Goal: Transaction & Acquisition: Purchase product/service

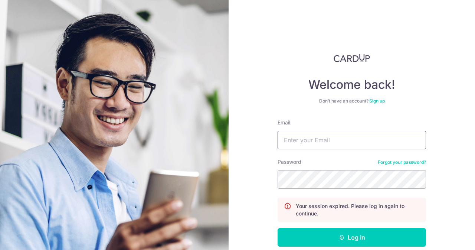
click at [299, 143] on input "Email" at bounding box center [352, 140] width 149 height 19
type input "[EMAIL_ADDRESS][DOMAIN_NAME]"
click at [278, 228] on button "Log in" at bounding box center [352, 237] width 149 height 19
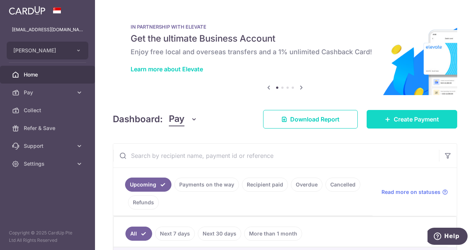
click at [417, 119] on span "Create Payment" at bounding box center [416, 119] width 45 height 9
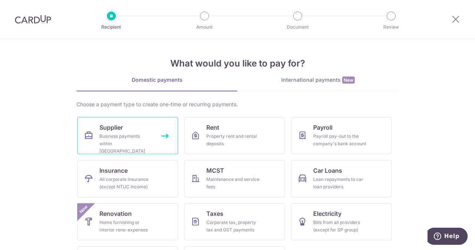
click at [133, 138] on div "Business payments within Singapore" at bounding box center [126, 144] width 53 height 22
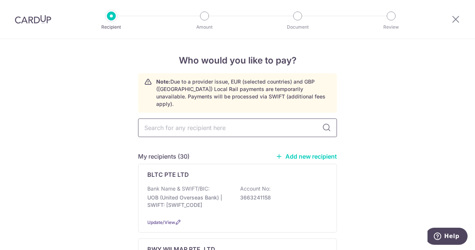
click at [233, 118] on input "text" at bounding box center [237, 127] width 199 height 19
click at [227, 124] on input "text" at bounding box center [237, 127] width 199 height 19
type input "eur"
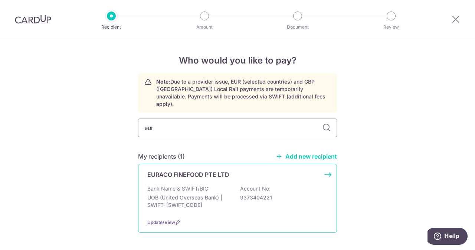
click at [233, 170] on div "EURACO FINEFOOD PTE LTD" at bounding box center [233, 174] width 172 height 9
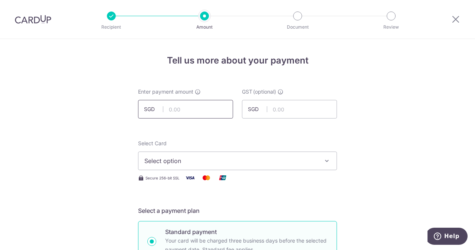
click at [198, 108] on input "text" at bounding box center [185, 109] width 95 height 19
type input "1"
type input "817.00"
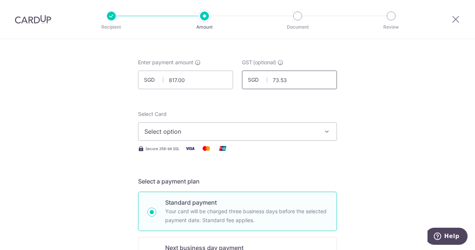
scroll to position [30, 0]
type input "73.53"
click at [184, 142] on div "Select Card Select option Add credit card Your Cards **** 1196 **** 3087 Secure…" at bounding box center [237, 131] width 199 height 43
click at [173, 133] on span "Select option" at bounding box center [230, 131] width 173 height 9
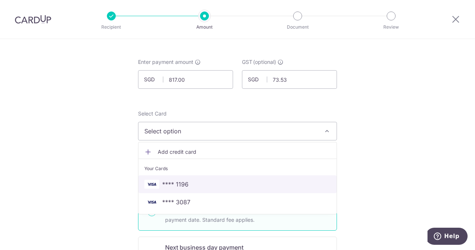
click at [170, 178] on link "**** 1196" at bounding box center [238, 184] width 198 height 18
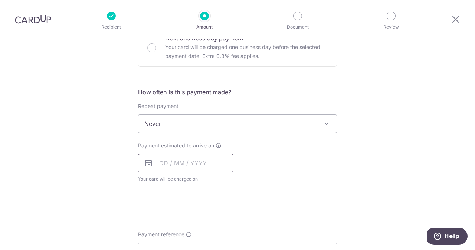
click at [176, 165] on input "text" at bounding box center [185, 163] width 95 height 19
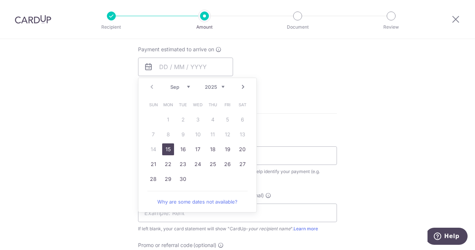
click at [168, 148] on link "15" at bounding box center [168, 149] width 12 height 12
type input "[DATE]"
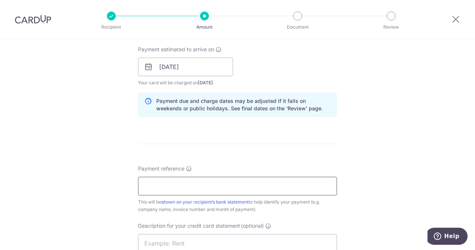
click at [186, 181] on input "Payment reference" at bounding box center [237, 186] width 199 height 19
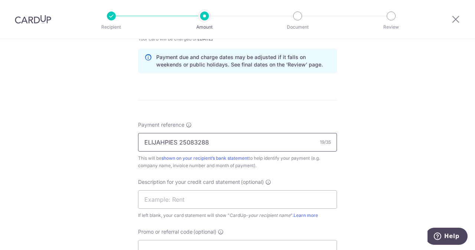
scroll to position [379, 0]
type input "ELIJAHPIES 25083288"
click at [194, 190] on input "text" at bounding box center [237, 199] width 199 height 19
drag, startPoint x: 209, startPoint y: 140, endPoint x: 178, endPoint y: 140, distance: 31.9
click at [178, 140] on input "ELIJAHPIES 25083288" at bounding box center [237, 142] width 199 height 19
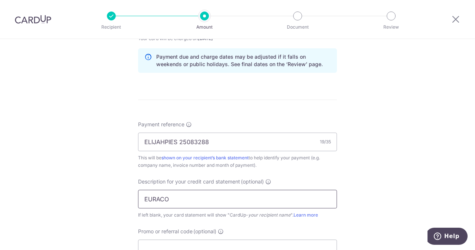
click at [185, 207] on div "Description for your credit card statement (optional) EURACO If left blank, you…" at bounding box center [237, 198] width 199 height 41
click at [185, 198] on input "EURACO" at bounding box center [237, 199] width 199 height 19
paste input "25083288"
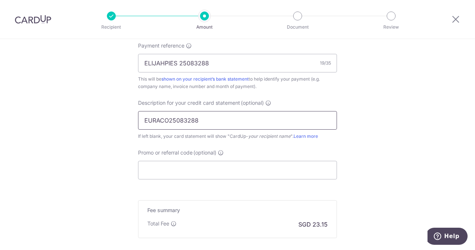
scroll to position [459, 0]
type input "EURACO25083288"
click at [182, 169] on input "Promo or referral code (optional)" at bounding box center [237, 169] width 199 height 19
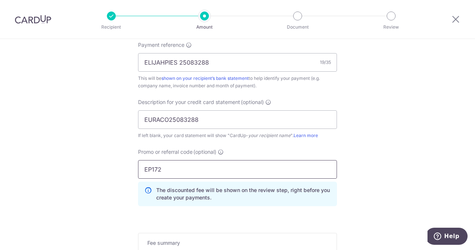
scroll to position [572, 0]
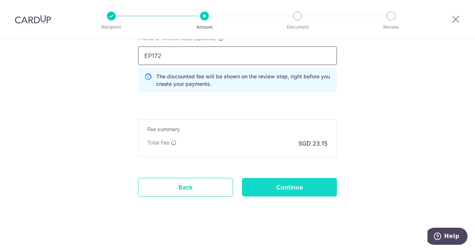
type input "EP172"
click at [287, 182] on input "Continue" at bounding box center [289, 187] width 95 height 19
type input "Create Schedule"
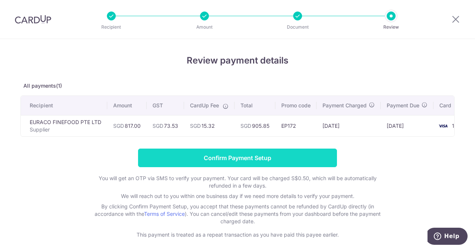
click at [253, 160] on input "Confirm Payment Setup" at bounding box center [237, 158] width 199 height 19
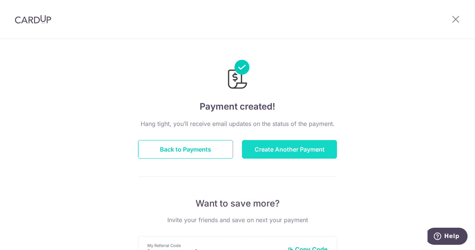
click at [283, 148] on button "Create Another Payment" at bounding box center [289, 149] width 95 height 19
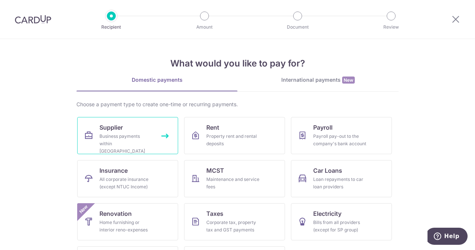
click at [126, 136] on div "Business payments within Singapore" at bounding box center [126, 144] width 53 height 22
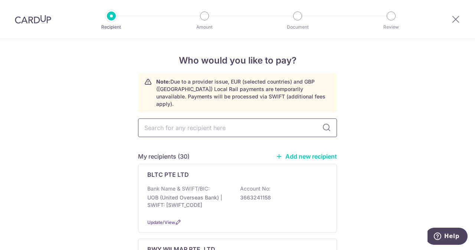
click at [233, 127] on input "text" at bounding box center [237, 127] width 199 height 19
click at [223, 121] on input "text" at bounding box center [237, 127] width 199 height 19
type input "ph"
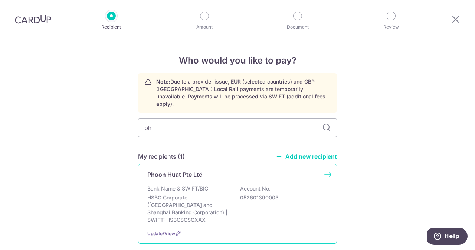
click at [201, 170] on div "Phoon Huat Pte Ltd" at bounding box center [233, 174] width 172 height 9
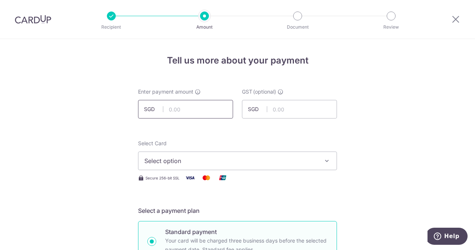
click at [205, 107] on input "text" at bounding box center [185, 109] width 95 height 19
type input "906.90"
click at [276, 104] on input "text" at bounding box center [289, 109] width 95 height 19
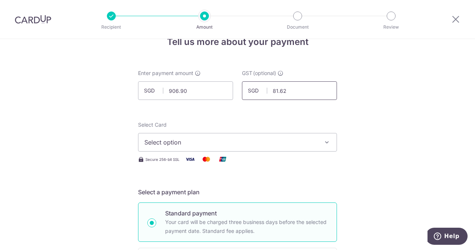
type input "81.62"
click at [229, 140] on span "Select option" at bounding box center [230, 142] width 173 height 9
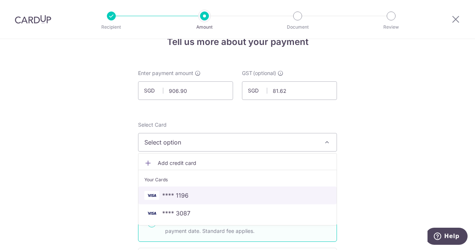
click at [173, 196] on span "**** 1196" at bounding box center [175, 195] width 26 height 9
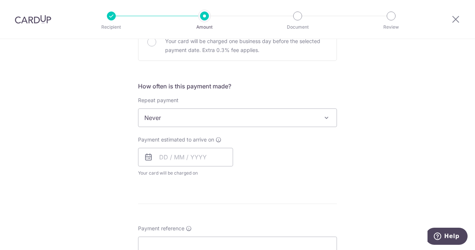
scroll to position [249, 0]
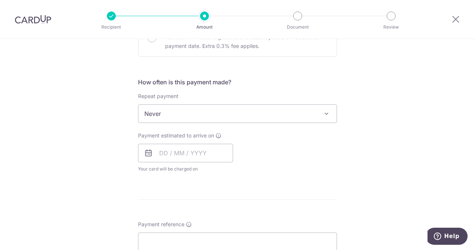
click at [177, 121] on span "Never" at bounding box center [238, 114] width 198 height 18
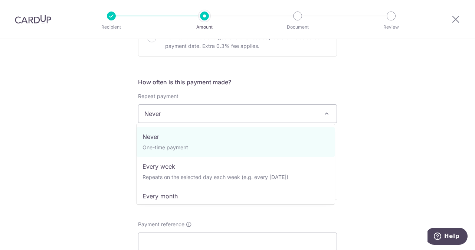
click at [108, 133] on div "Tell us more about your payment Enter payment amount SGD 906.90 906.90 GST (opt…" at bounding box center [237, 151] width 475 height 722
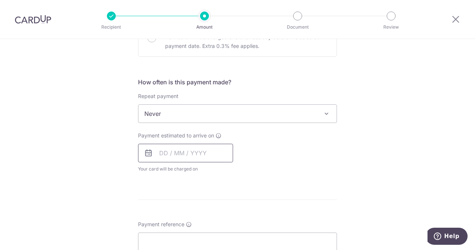
click at [187, 149] on input "text" at bounding box center [185, 153] width 95 height 19
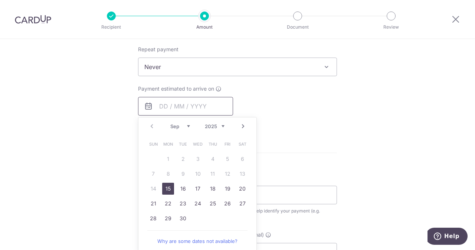
scroll to position [296, 0]
click at [167, 191] on link "15" at bounding box center [168, 188] width 12 height 12
type input "15/09/2025"
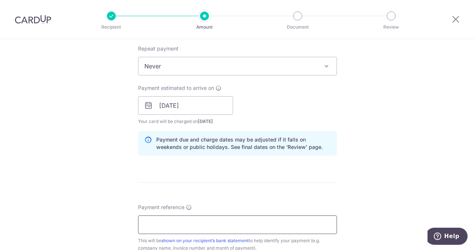
click at [183, 218] on input "Payment reference" at bounding box center [237, 224] width 199 height 19
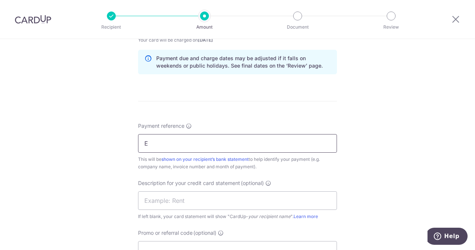
scroll to position [381, 0]
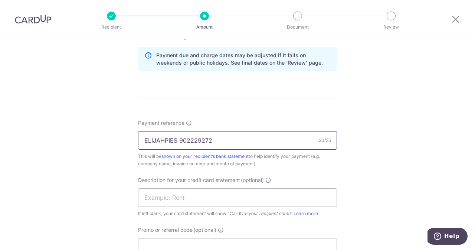
drag, startPoint x: 241, startPoint y: 143, endPoint x: 179, endPoint y: 140, distance: 62.5
click at [179, 140] on input "ELIJAHPIES 902229272" at bounding box center [237, 140] width 199 height 19
type input "ELIJAHPIES 902229272"
click at [166, 191] on input "text" at bounding box center [237, 197] width 199 height 19
type input "-"
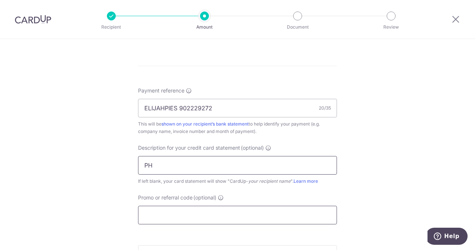
scroll to position [413, 0]
click at [171, 209] on input "Promo or referral code (optional)" at bounding box center [237, 214] width 199 height 19
click at [184, 157] on input "PH" at bounding box center [237, 165] width 199 height 19
paste input "902229272"
type input "PH902229272"
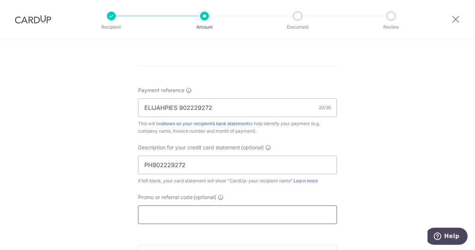
click at [162, 212] on input "Promo or referral code (optional)" at bounding box center [237, 214] width 199 height 19
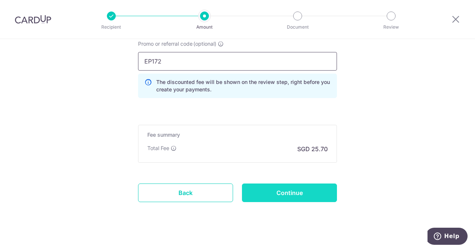
scroll to position [572, 0]
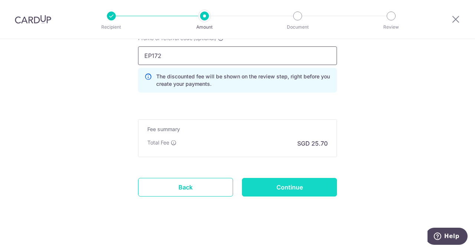
type input "EP172"
click at [271, 179] on input "Continue" at bounding box center [289, 187] width 95 height 19
type input "Create Schedule"
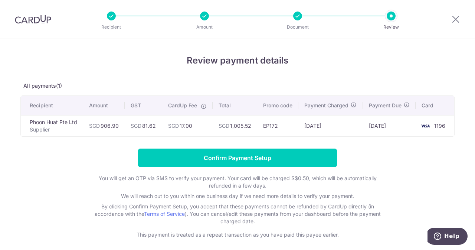
click at [237, 175] on form "Confirm Payment Setup You will get an OTP via SMS to verify your payment. Your …" at bounding box center [237, 194] width 435 height 90
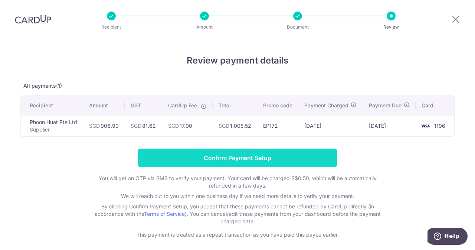
click at [220, 162] on input "Confirm Payment Setup" at bounding box center [237, 158] width 199 height 19
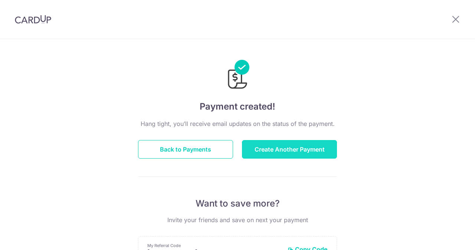
click at [272, 152] on button "Create Another Payment" at bounding box center [289, 149] width 95 height 19
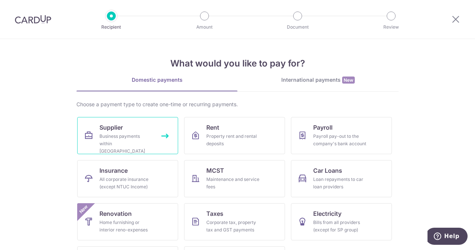
click at [129, 130] on link "Supplier Business payments within [GEOGRAPHIC_DATA]" at bounding box center [127, 135] width 101 height 37
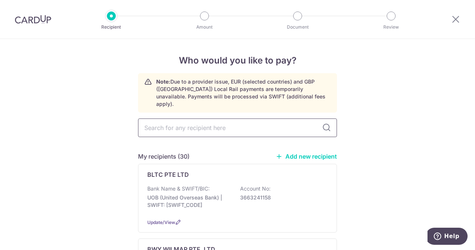
click at [196, 125] on input "text" at bounding box center [237, 127] width 199 height 19
type input "KIREI"
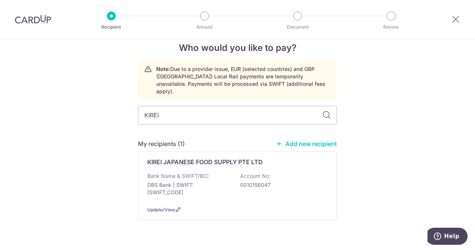
scroll to position [16, 0]
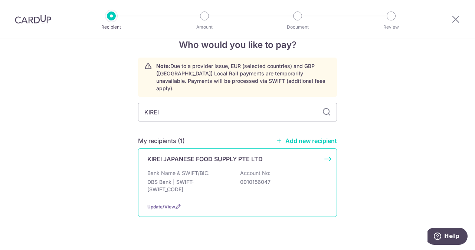
click at [197, 178] on p "DBS Bank | SWIFT: DBSSSGSGXXX" at bounding box center [188, 185] width 83 height 15
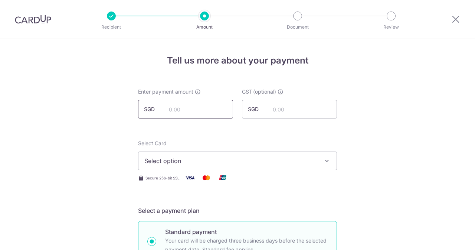
click at [177, 105] on input "text" at bounding box center [185, 109] width 95 height 19
type input "360.00"
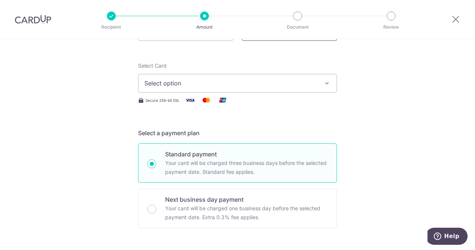
scroll to position [78, 0]
type input "32.40"
click at [159, 69] on div "Select Card Select option Add credit card Your Cards **** 1196 **** 3087" at bounding box center [237, 77] width 199 height 30
click at [164, 81] on span "Select option" at bounding box center [230, 82] width 173 height 9
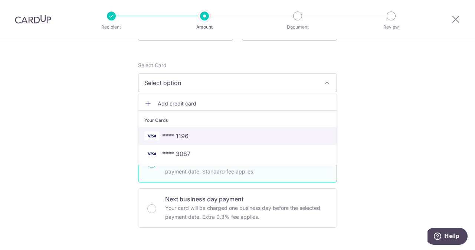
click at [174, 130] on link "**** 1196" at bounding box center [238, 136] width 198 height 18
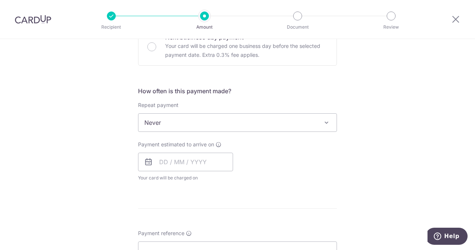
scroll to position [270, 0]
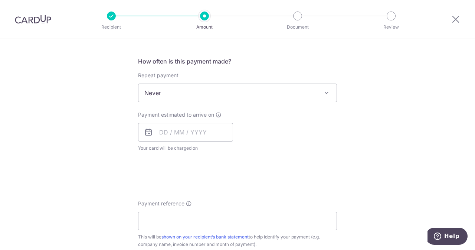
click at [174, 141] on div "Payment estimated to arrive on Your card will be charged on for the first payme…" at bounding box center [185, 131] width 95 height 41
click at [173, 138] on input "text" at bounding box center [185, 132] width 95 height 19
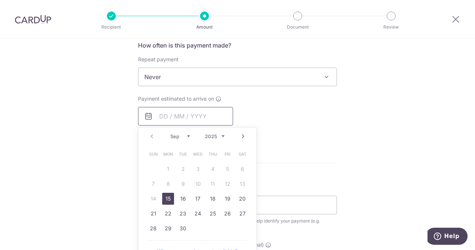
scroll to position [286, 0]
click at [163, 195] on link "15" at bounding box center [168, 198] width 12 height 12
type input "[DATE]"
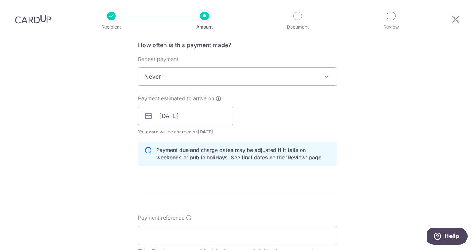
scroll to position [325, 0]
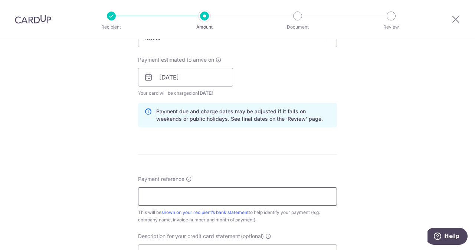
click at [182, 191] on input "Payment reference" at bounding box center [237, 196] width 199 height 19
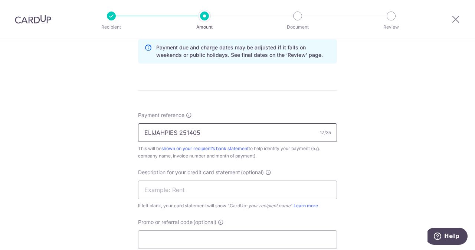
scroll to position [389, 0]
drag, startPoint x: 211, startPoint y: 131, endPoint x: 176, endPoint y: 136, distance: 35.7
click at [176, 136] on input "ELIJAHPIES 251405" at bounding box center [237, 132] width 199 height 19
type input "ELIJAHPIES 251405"
click at [187, 189] on input "text" at bounding box center [237, 189] width 199 height 19
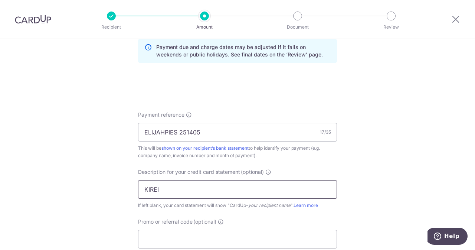
paste input "251405"
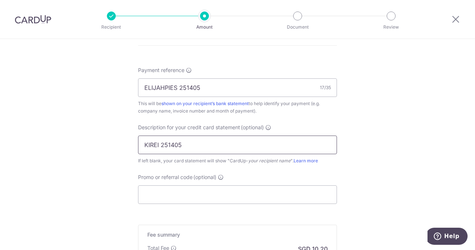
scroll to position [435, 0]
type input "KIREI 251405"
click at [180, 198] on input "Promo or referral code (optional)" at bounding box center [237, 193] width 199 height 19
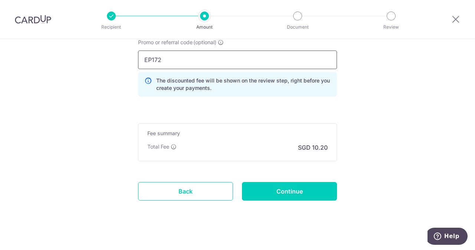
scroll to position [572, 0]
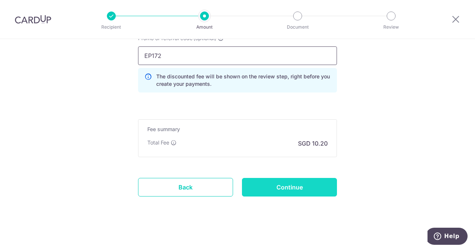
type input "EP172"
click at [283, 179] on input "Continue" at bounding box center [289, 187] width 95 height 19
type input "Create Schedule"
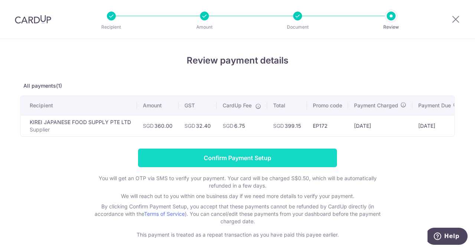
click at [259, 163] on input "Confirm Payment Setup" at bounding box center [237, 158] width 199 height 19
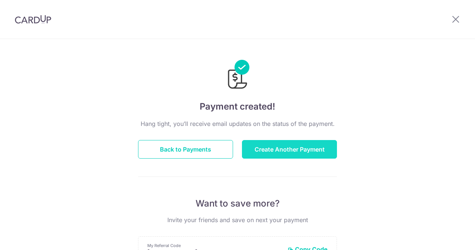
click at [276, 150] on button "Create Another Payment" at bounding box center [289, 149] width 95 height 19
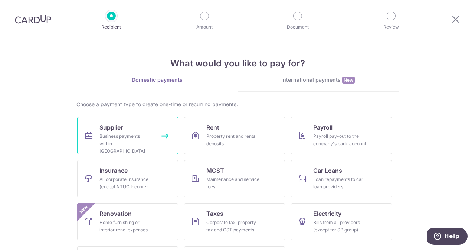
click at [126, 136] on div "Business payments within Singapore" at bounding box center [126, 144] width 53 height 22
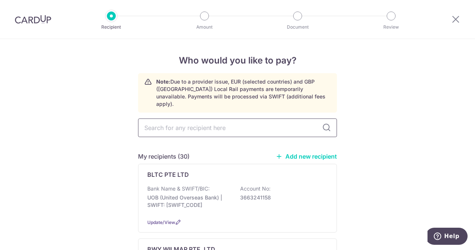
click at [183, 121] on input "text" at bounding box center [237, 127] width 199 height 19
type input "BLT"
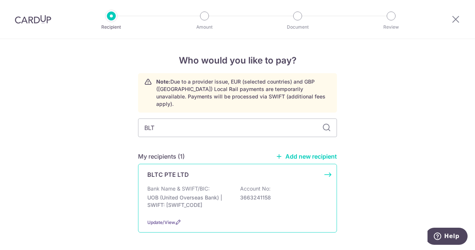
click at [194, 173] on div "BLTC PTE LTD Bank Name & SWIFT/BIC: UOB (United Overseas Bank) | SWIFT: UOVBSGS…" at bounding box center [237, 198] width 199 height 69
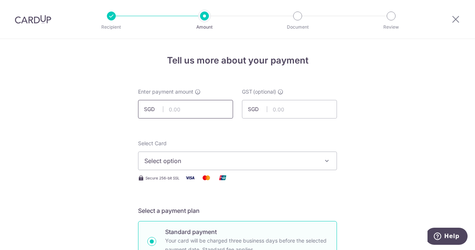
click at [185, 112] on input "text" at bounding box center [185, 109] width 95 height 19
type input "105.00"
click at [299, 110] on input "text" at bounding box center [289, 109] width 95 height 19
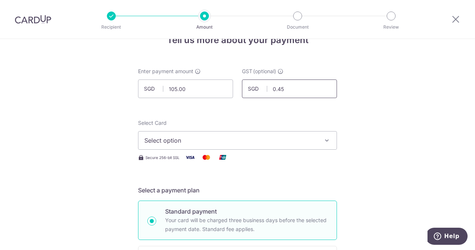
scroll to position [21, 0]
type input "0"
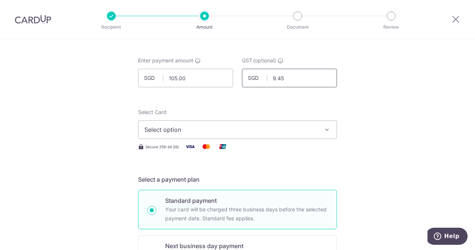
type input "9.45"
click at [276, 123] on button "Select option" at bounding box center [237, 129] width 199 height 19
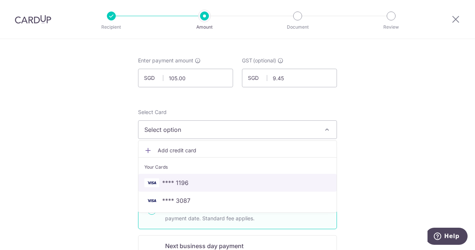
click at [186, 185] on span "**** 1196" at bounding box center [237, 182] width 186 height 9
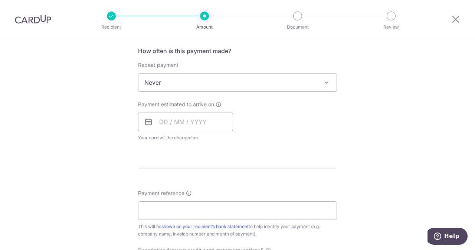
scroll to position [284, 0]
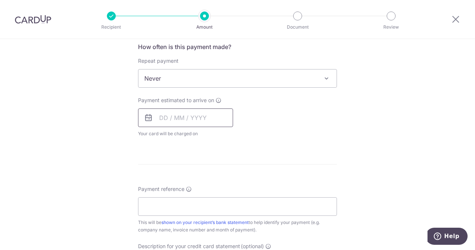
click at [185, 126] on input "text" at bounding box center [185, 117] width 95 height 19
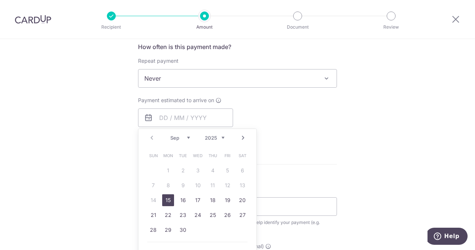
click at [170, 200] on link "15" at bounding box center [168, 200] width 12 height 12
type input "15/09/2025"
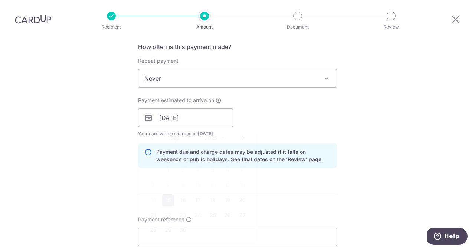
scroll to position [348, 0]
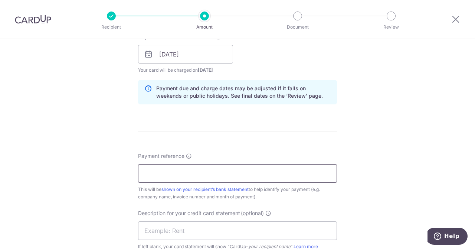
click at [181, 166] on input "Payment reference" at bounding box center [237, 173] width 199 height 19
drag, startPoint x: 218, startPoint y: 171, endPoint x: 178, endPoint y: 173, distance: 40.2
click at [178, 173] on input "ELIJAHPIES 26001396" at bounding box center [237, 173] width 199 height 19
type input "ELIJAHPIES 26001396"
click at [172, 227] on input "text" at bounding box center [237, 230] width 199 height 19
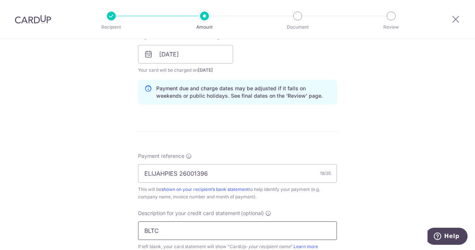
paste input "26001396"
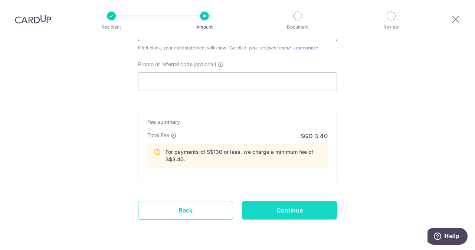
scroll to position [547, 0]
type input "BLTC 26001396"
click at [281, 201] on input "Continue" at bounding box center [289, 210] width 95 height 19
type input "Create Schedule"
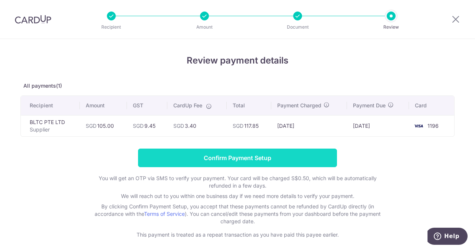
click at [269, 153] on input "Confirm Payment Setup" at bounding box center [237, 158] width 199 height 19
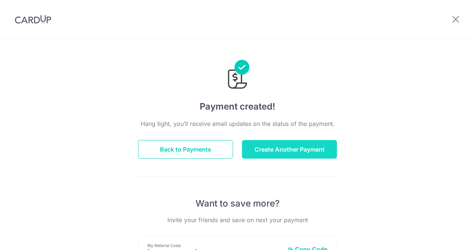
click at [289, 149] on button "Create Another Payment" at bounding box center [289, 149] width 95 height 19
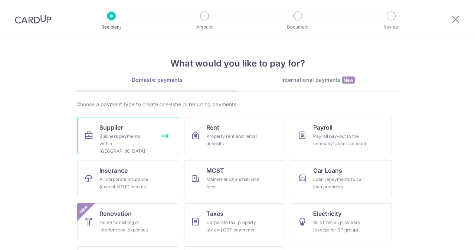
click at [136, 139] on div "Business payments within Singapore" at bounding box center [126, 144] width 53 height 22
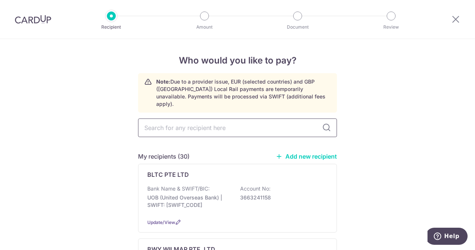
click at [214, 119] on input "text" at bounding box center [237, 127] width 199 height 19
type input "AGRI"
click at [221, 185] on div "Bank Name & SWIFT/BIC: DBS Bank | SWIFT: DBSSSGSGXXX Account No: 0039423195" at bounding box center [237, 198] width 181 height 27
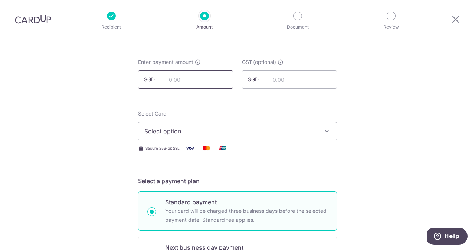
click at [202, 82] on input "text" at bounding box center [185, 79] width 95 height 19
type input "250.00"
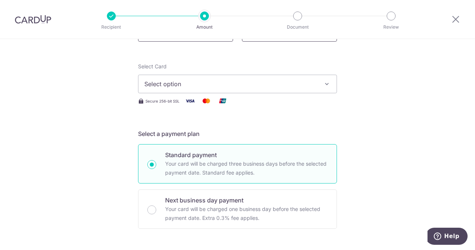
scroll to position [78, 0]
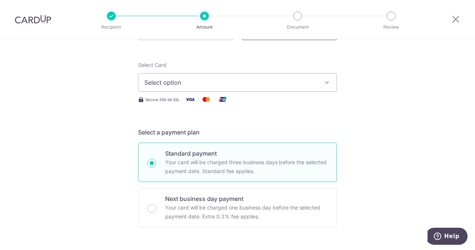
type input "22.50"
click at [193, 88] on button "Select option" at bounding box center [237, 82] width 199 height 19
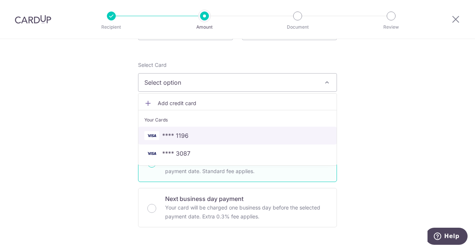
click at [169, 132] on span "**** 1196" at bounding box center [175, 135] width 26 height 9
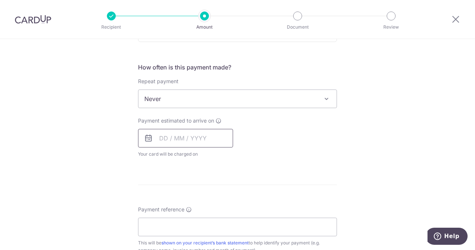
click at [170, 132] on input "text" at bounding box center [185, 138] width 95 height 19
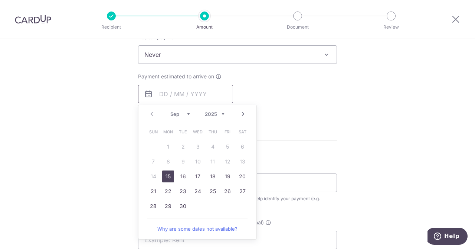
scroll to position [308, 0]
click at [165, 181] on link "15" at bounding box center [168, 176] width 12 height 12
type input "15/09/2025"
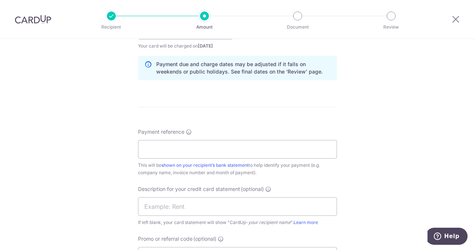
scroll to position [372, 0]
click at [212, 151] on input "Payment reference" at bounding box center [237, 149] width 199 height 19
drag, startPoint x: 212, startPoint y: 151, endPoint x: 178, endPoint y: 150, distance: 34.5
click at [178, 150] on input "ELIJAHPIES 226076" at bounding box center [237, 149] width 199 height 19
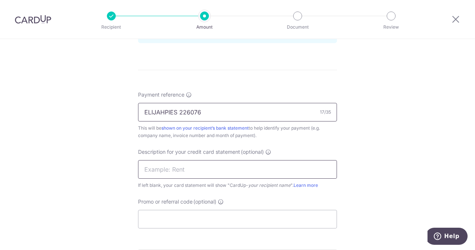
type input "ELIJAHPIES 226076"
click at [205, 171] on input "text" at bounding box center [237, 169] width 199 height 19
paste input "226076"
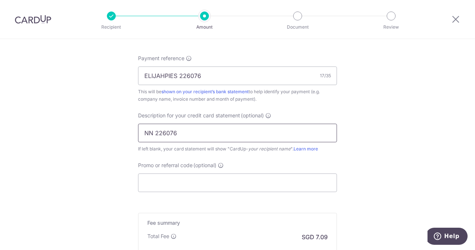
scroll to position [448, 0]
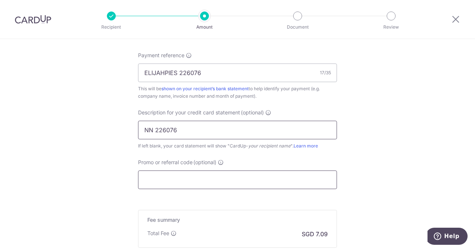
type input "NN 226076"
click at [191, 184] on input "Promo or referral code (optional)" at bounding box center [237, 179] width 199 height 19
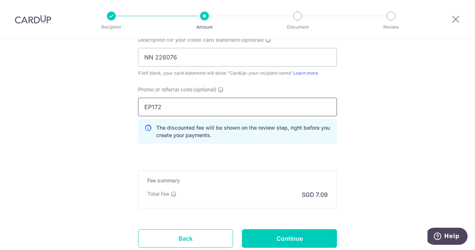
scroll to position [522, 0]
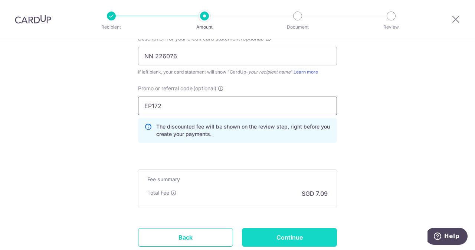
type input "EP172"
click at [283, 228] on input "Continue" at bounding box center [289, 237] width 95 height 19
type input "Create Schedule"
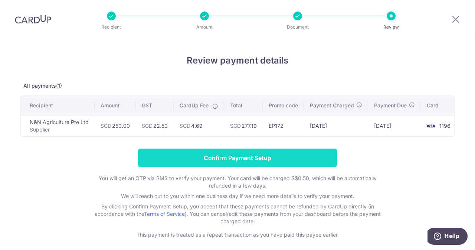
click at [249, 157] on input "Confirm Payment Setup" at bounding box center [237, 158] width 199 height 19
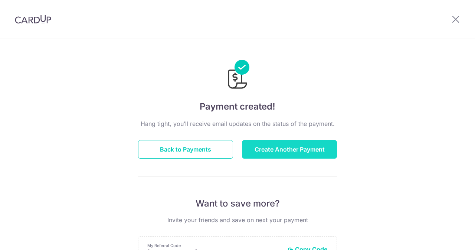
click at [272, 143] on button "Create Another Payment" at bounding box center [289, 149] width 95 height 19
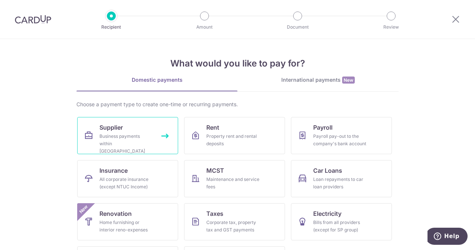
click at [158, 135] on link "Supplier Business payments within [GEOGRAPHIC_DATA]" at bounding box center [127, 135] width 101 height 37
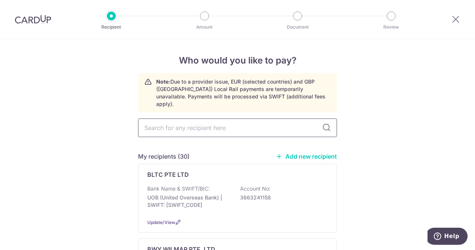
click at [190, 127] on input "text" at bounding box center [237, 127] width 199 height 19
type input "UNIT"
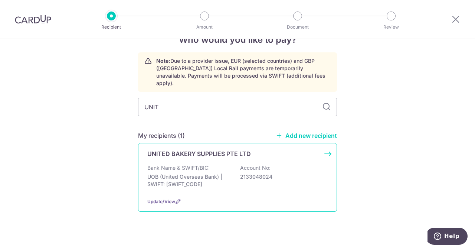
click at [194, 153] on div "UNITED BAKERY SUPPLIES PTE LTD Bank Name & SWIFT/BIC: UOB (United Overseas Bank…" at bounding box center [237, 177] width 199 height 69
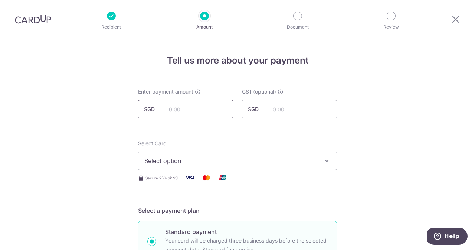
click at [189, 108] on input "text" at bounding box center [185, 109] width 95 height 19
type input "503.00"
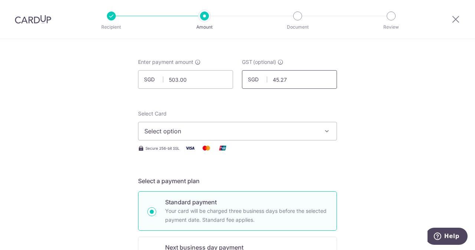
type input "45.27"
click at [175, 130] on span "Select option" at bounding box center [230, 131] width 173 height 9
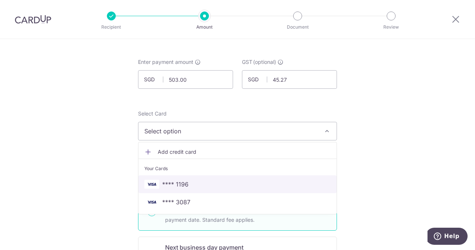
click at [175, 184] on span "**** 1196" at bounding box center [175, 184] width 26 height 9
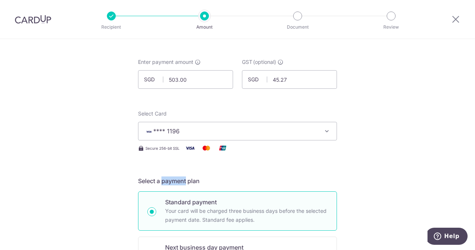
click at [175, 184] on h5 "Select a payment plan" at bounding box center [237, 180] width 199 height 9
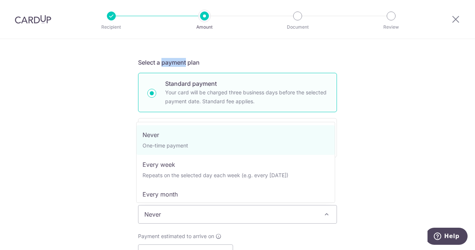
click at [175, 210] on span "Never" at bounding box center [238, 214] width 198 height 18
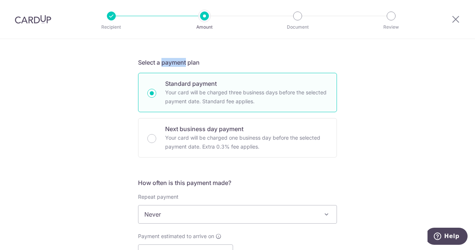
scroll to position [246, 0]
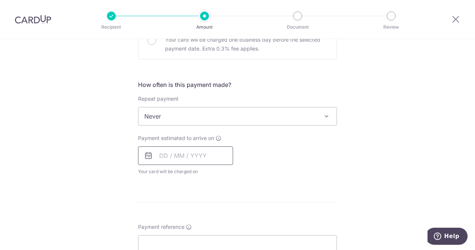
click at [188, 159] on input "text" at bounding box center [185, 155] width 95 height 19
click at [170, 239] on link "15" at bounding box center [168, 238] width 12 height 12
type input "[DATE]"
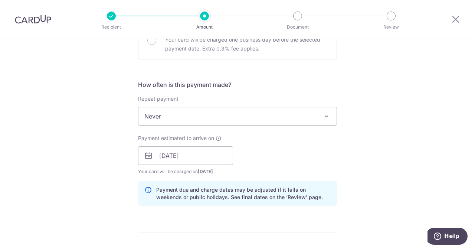
scroll to position [346, 0]
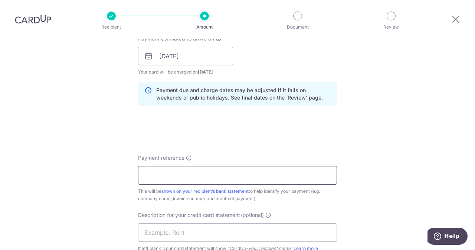
click at [209, 174] on input "Payment reference" at bounding box center [237, 175] width 199 height 19
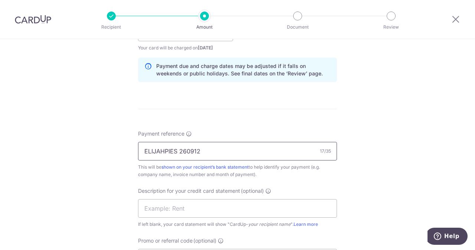
scroll to position [370, 0]
drag, startPoint x: 205, startPoint y: 153, endPoint x: 178, endPoint y: 152, distance: 27.1
click at [178, 152] on input "ELIJAHPIES 260912" at bounding box center [237, 151] width 199 height 19
type input "ELIJAHPIES 260912"
click at [171, 212] on input "text" at bounding box center [237, 208] width 199 height 19
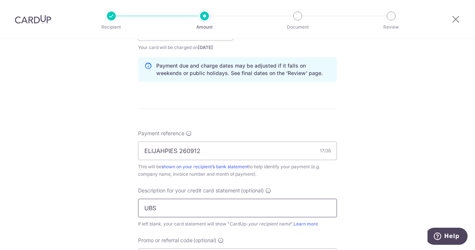
paste input "260912"
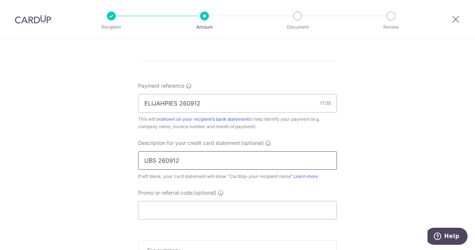
scroll to position [420, 0]
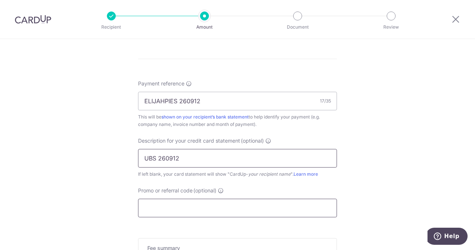
type input "UBS 260912"
click at [184, 206] on input "Promo or referral code (optional)" at bounding box center [237, 208] width 199 height 19
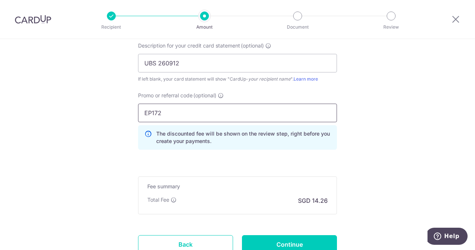
scroll to position [519, 0]
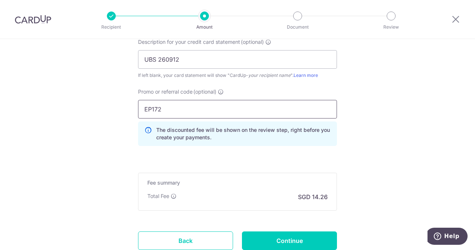
type input "EP172"
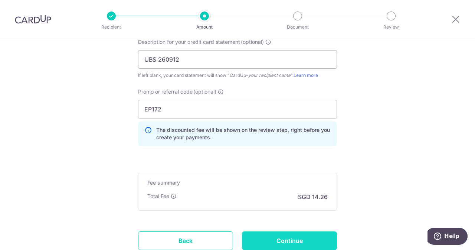
click at [279, 237] on input "Continue" at bounding box center [289, 240] width 95 height 19
type input "Create Schedule"
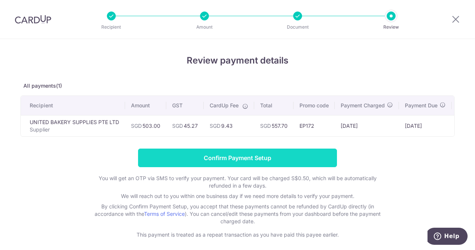
click at [211, 156] on input "Confirm Payment Setup" at bounding box center [237, 158] width 199 height 19
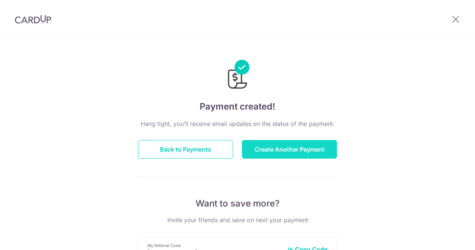
click at [263, 147] on button "Create Another Payment" at bounding box center [289, 149] width 95 height 19
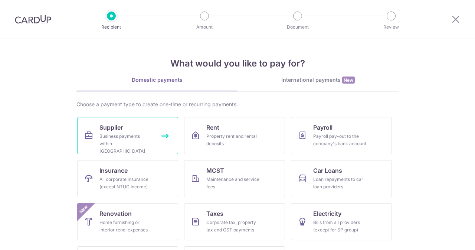
click at [145, 136] on div "Business payments within [GEOGRAPHIC_DATA]" at bounding box center [126, 144] width 53 height 22
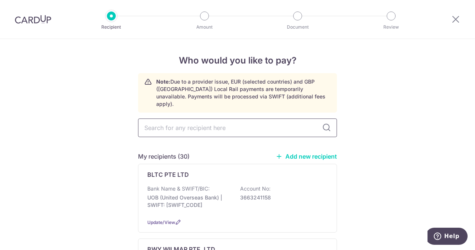
click at [211, 126] on input "text" at bounding box center [237, 127] width 199 height 19
type input "INDO"
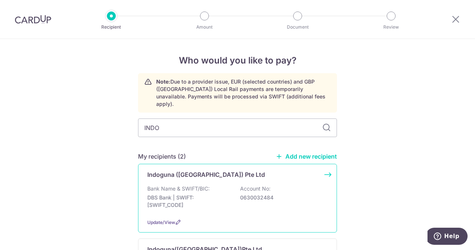
click at [193, 185] on p "Bank Name & SWIFT/BIC:" at bounding box center [178, 188] width 62 height 7
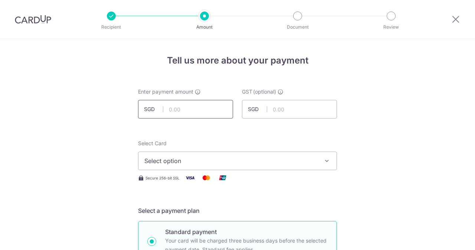
click at [188, 111] on input "text" at bounding box center [185, 109] width 95 height 19
type input "864.00"
click at [255, 109] on span "SGD" at bounding box center [257, 108] width 19 height 7
click at [282, 108] on input "text" at bounding box center [289, 109] width 95 height 19
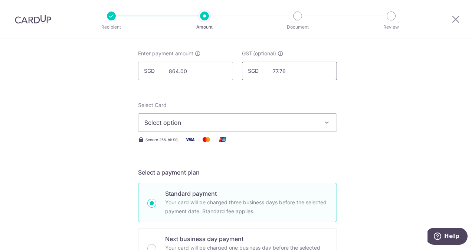
scroll to position [41, 0]
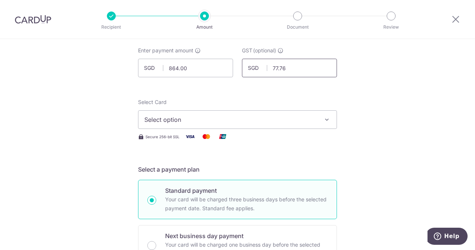
type input "77.76"
click at [256, 123] on span "Select option" at bounding box center [230, 119] width 173 height 9
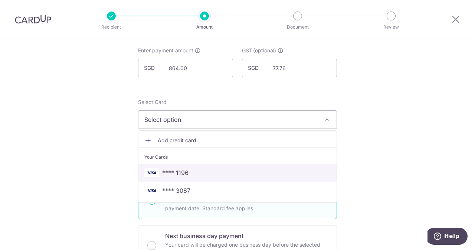
click at [190, 168] on span "**** 1196" at bounding box center [237, 172] width 186 height 9
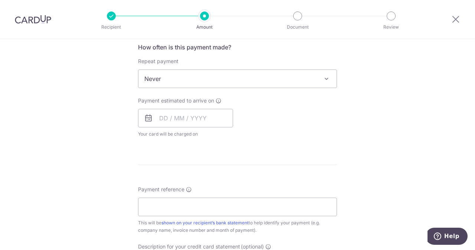
scroll to position [285, 0]
click at [183, 103] on span "Payment estimated to arrive on" at bounding box center [176, 99] width 76 height 7
click at [179, 120] on input "text" at bounding box center [185, 117] width 95 height 19
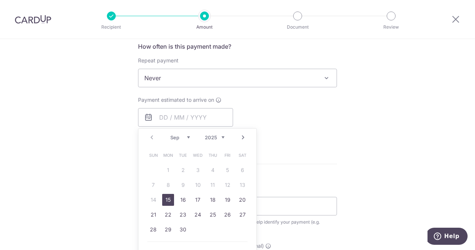
click at [165, 197] on link "15" at bounding box center [168, 200] width 12 height 12
type input "15/09/2025"
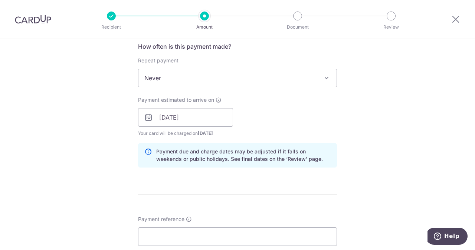
scroll to position [334, 0]
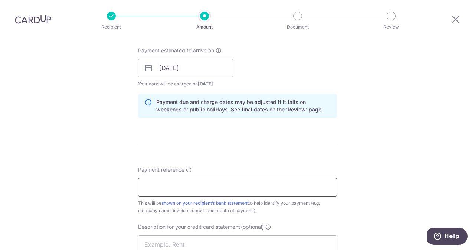
click at [259, 191] on input "Payment reference" at bounding box center [237, 187] width 199 height 19
drag, startPoint x: 220, startPoint y: 188, endPoint x: 177, endPoint y: 185, distance: 43.1
click at [177, 185] on input "ELIJAHPIES 5010593397" at bounding box center [237, 187] width 199 height 19
type input "ELIJAHPIES 5010593397"
click at [173, 237] on input "text" at bounding box center [237, 244] width 199 height 19
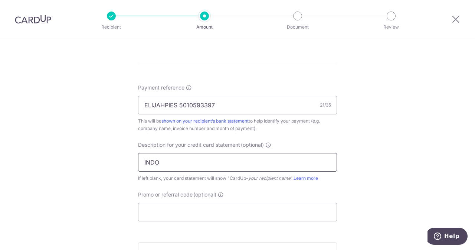
paste input "5010593397"
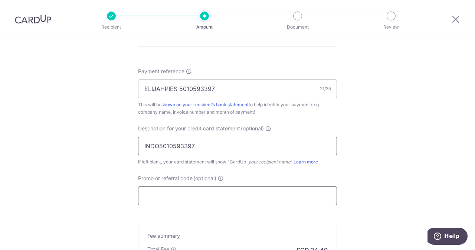
type input "INDO5010593397"
click at [179, 196] on input "Promo or referral code (optional)" at bounding box center [237, 195] width 199 height 19
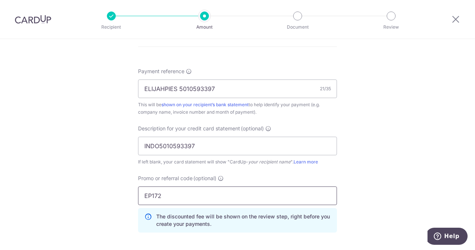
scroll to position [528, 0]
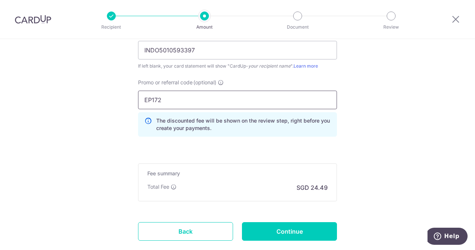
type input "EP172"
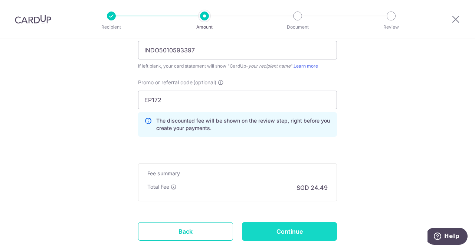
click at [265, 232] on input "Continue" at bounding box center [289, 231] width 95 height 19
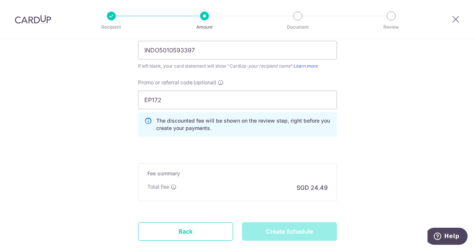
type input "Create Schedule"
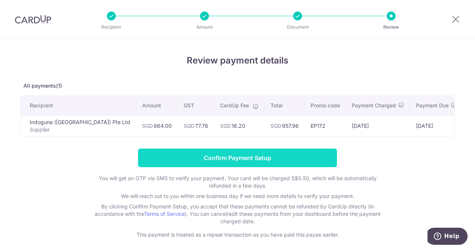
click at [270, 161] on input "Confirm Payment Setup" at bounding box center [237, 158] width 199 height 19
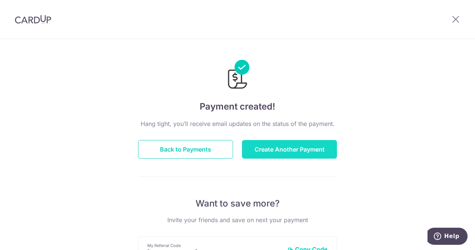
click at [296, 150] on button "Create Another Payment" at bounding box center [289, 149] width 95 height 19
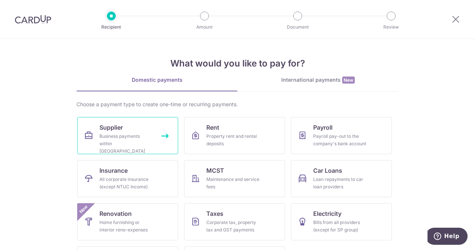
click at [138, 127] on link "Supplier Business payments within Singapore" at bounding box center [127, 135] width 101 height 37
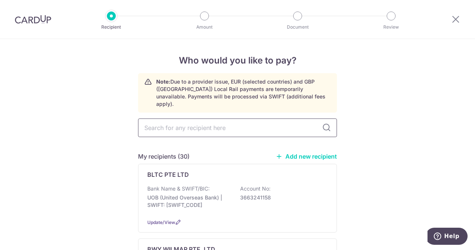
click at [208, 122] on input "text" at bounding box center [237, 127] width 199 height 19
type input "EVER"
click at [198, 185] on p "Bank Name & SWIFT/BIC:" at bounding box center [178, 188] width 62 height 7
click at [189, 126] on input "text" at bounding box center [237, 127] width 199 height 19
type input "EVERGR"
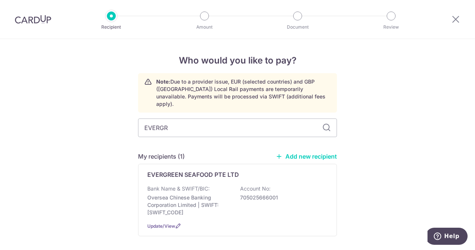
click at [202, 185] on p "Bank Name & SWIFT/BIC:" at bounding box center [178, 188] width 62 height 7
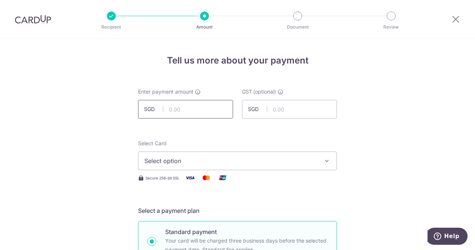
click at [195, 110] on input "text" at bounding box center [185, 109] width 95 height 19
type input "290.00"
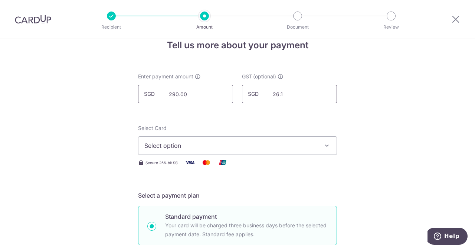
scroll to position [16, 0]
type input "26.10"
click at [184, 136] on button "Select option" at bounding box center [237, 145] width 199 height 19
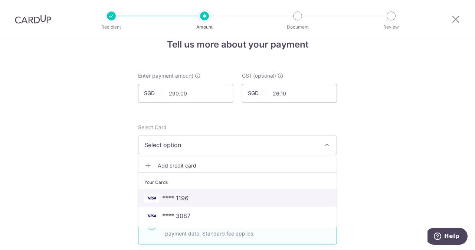
click at [167, 190] on link "**** 1196" at bounding box center [238, 198] width 198 height 18
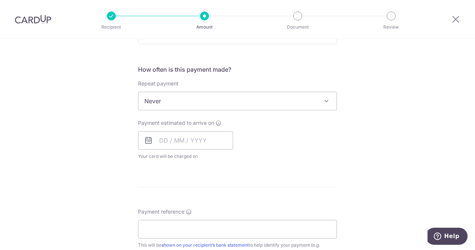
scroll to position [262, 0]
click at [186, 139] on input "text" at bounding box center [185, 140] width 95 height 19
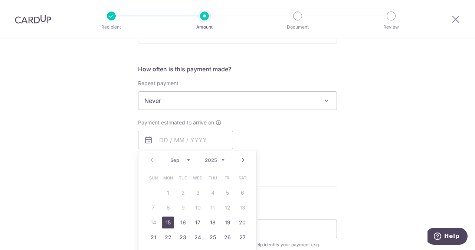
click at [168, 222] on link "15" at bounding box center [168, 223] width 12 height 12
type input "[DATE]"
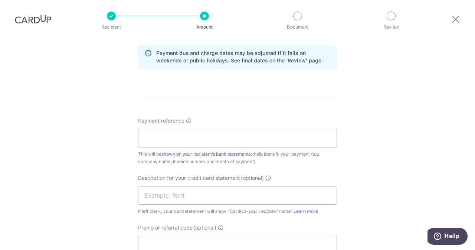
scroll to position [383, 0]
click at [194, 133] on input "Payment reference" at bounding box center [237, 138] width 199 height 19
drag, startPoint x: 230, startPoint y: 131, endPoint x: 178, endPoint y: 135, distance: 51.8
click at [178, 135] on input "ELIJAHPIES 25010928" at bounding box center [237, 138] width 199 height 19
type input "ELIJAHPIES 25010928"
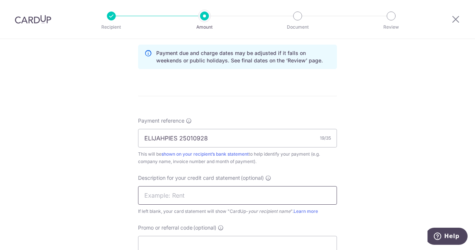
click at [169, 202] on input "text" at bounding box center [237, 195] width 199 height 19
type input "V"
paste input "25010928"
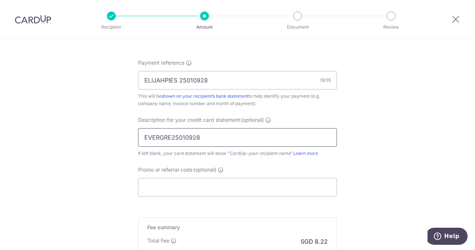
type input "EVERGRE25010928"
click at [176, 171] on span "Promo or referral code" at bounding box center [165, 169] width 55 height 7
click at [176, 178] on input "Promo or referral code (optional)" at bounding box center [237, 187] width 199 height 19
click at [167, 191] on input "Promo or referral code (optional)" at bounding box center [237, 187] width 199 height 19
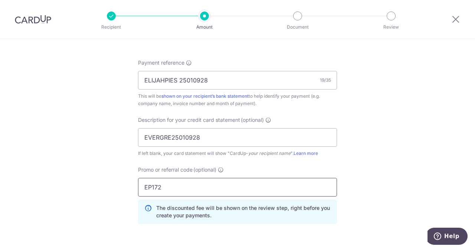
scroll to position [572, 0]
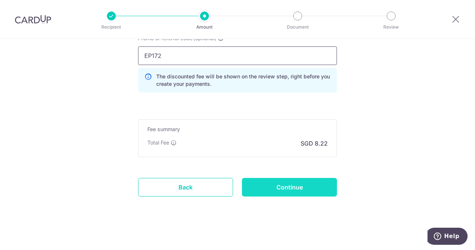
type input "EP172"
click at [273, 180] on input "Continue" at bounding box center [289, 187] width 95 height 19
type input "Create Schedule"
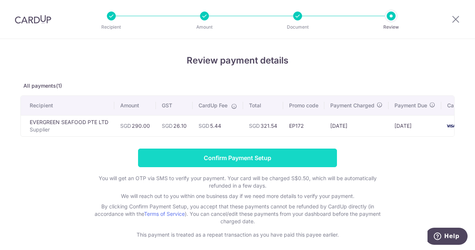
click at [276, 156] on input "Confirm Payment Setup" at bounding box center [237, 158] width 199 height 19
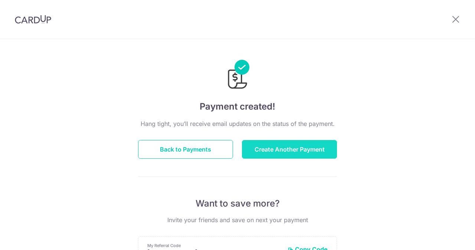
click at [278, 150] on button "Create Another Payment" at bounding box center [289, 149] width 95 height 19
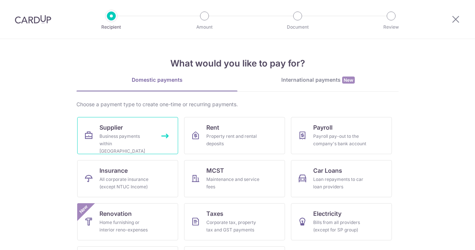
click at [153, 130] on link "Supplier Business payments within [GEOGRAPHIC_DATA]" at bounding box center [127, 135] width 101 height 37
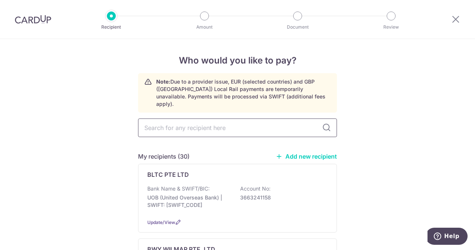
click at [185, 125] on input "text" at bounding box center [237, 127] width 199 height 19
type input "unit"
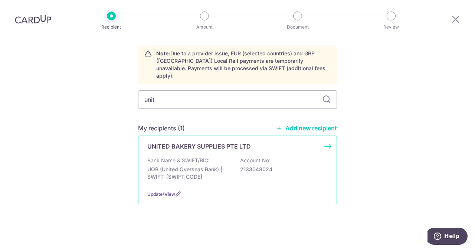
scroll to position [21, 0]
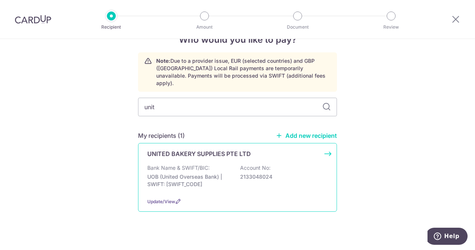
click at [188, 156] on div "UNITED BAKERY SUPPLIES PTE LTD Bank Name & SWIFT/BIC: UOB (United Overseas Bank…" at bounding box center [237, 177] width 199 height 69
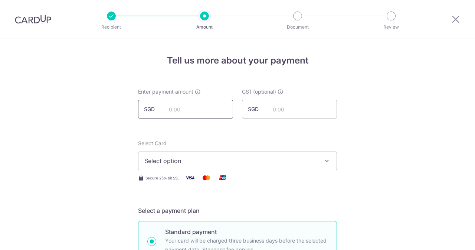
click at [193, 108] on input "text" at bounding box center [185, 109] width 95 height 19
type input "261.00"
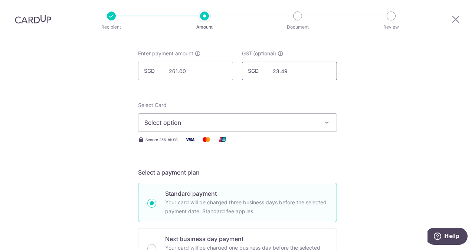
scroll to position [39, 0]
type input "23.49"
click at [176, 125] on span "Select option" at bounding box center [230, 122] width 173 height 9
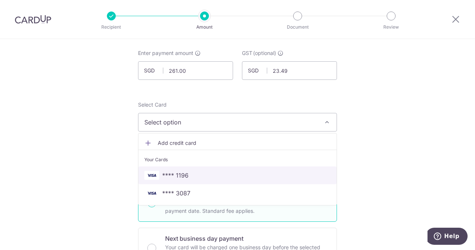
click at [175, 169] on link "**** 1196" at bounding box center [238, 175] width 198 height 18
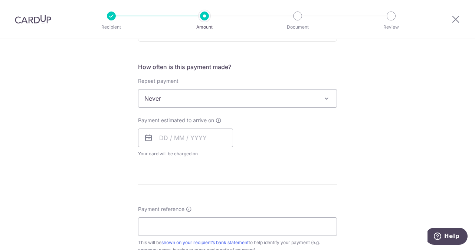
scroll to position [265, 0]
click at [179, 143] on input "text" at bounding box center [185, 136] width 95 height 19
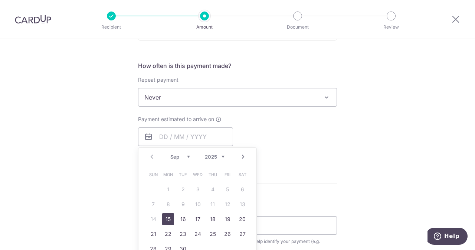
click at [164, 224] on td "15" at bounding box center [168, 219] width 15 height 15
type input "15/09/2025"
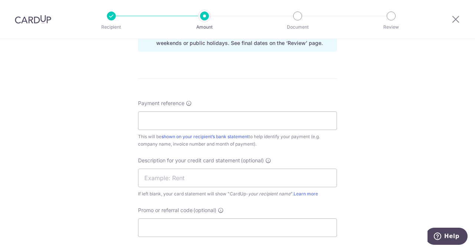
scroll to position [404, 0]
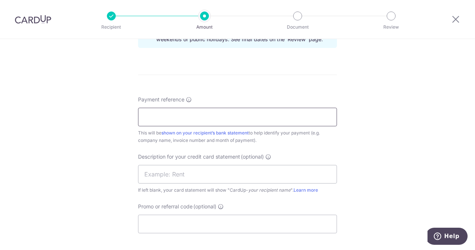
click at [189, 121] on input "Payment reference" at bounding box center [237, 117] width 199 height 19
type input "e"
click at [195, 119] on input "ELIJAHPIES 260986" at bounding box center [237, 117] width 199 height 19
drag, startPoint x: 201, startPoint y: 118, endPoint x: 176, endPoint y: 116, distance: 24.2
click at [176, 116] on input "ELIJAHPIES 260986" at bounding box center [237, 117] width 199 height 19
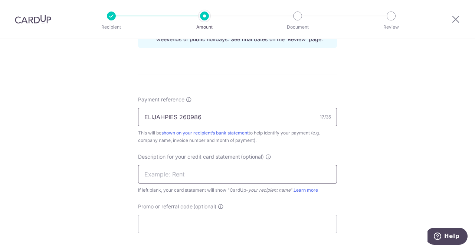
type input "ELIJAHPIES 260986"
click at [162, 170] on input "text" at bounding box center [237, 174] width 199 height 19
paste input "260986"
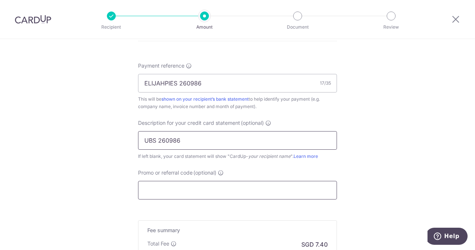
type input "UBS 260986"
click at [161, 188] on input "Promo or referral code (optional)" at bounding box center [237, 190] width 199 height 19
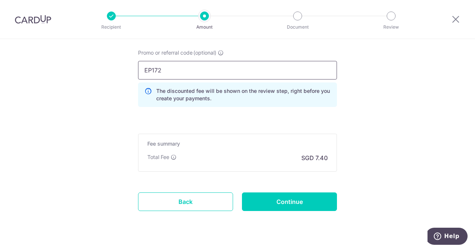
scroll to position [559, 0]
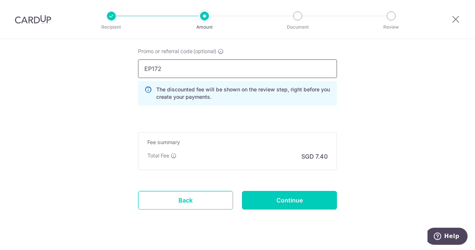
type input "EP172"
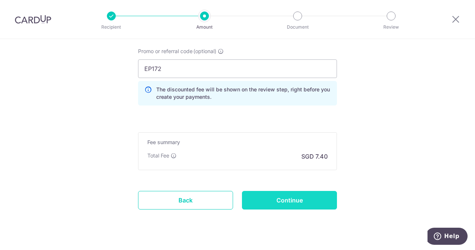
click at [272, 191] on input "Continue" at bounding box center [289, 200] width 95 height 19
type input "Create Schedule"
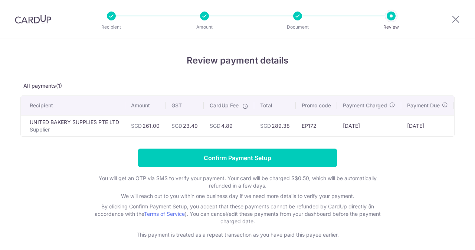
click at [255, 172] on form "Confirm Payment Setup You will get an OTP via SMS to verify your payment. Your …" at bounding box center [237, 194] width 435 height 90
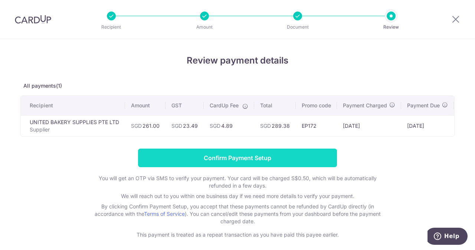
click at [237, 156] on input "Confirm Payment Setup" at bounding box center [237, 158] width 199 height 19
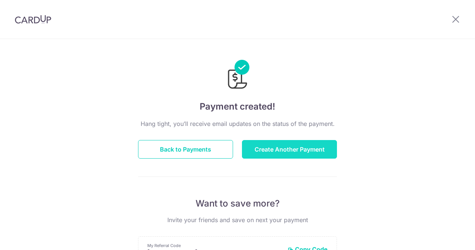
click at [267, 149] on button "Create Another Payment" at bounding box center [289, 149] width 95 height 19
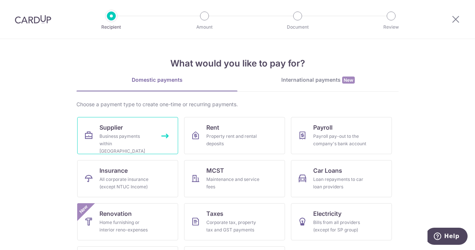
click at [152, 130] on link "Supplier Business payments within [GEOGRAPHIC_DATA]" at bounding box center [127, 135] width 101 height 37
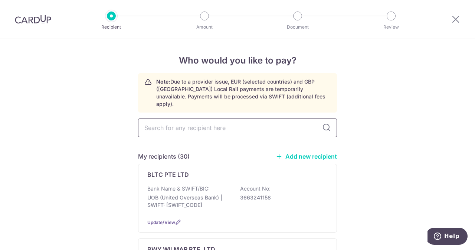
click at [207, 124] on input "text" at bounding box center [237, 127] width 199 height 19
type input "BWY"
click at [185, 194] on p "DBS Bank | SWIFT: [SWIFT_CODE]" at bounding box center [188, 201] width 83 height 15
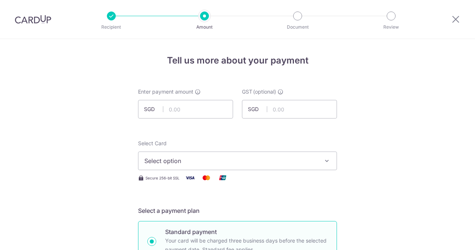
click at [193, 107] on input "text" at bounding box center [185, 109] width 95 height 19
type input "162.30"
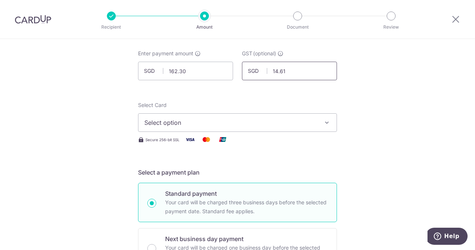
scroll to position [39, 0]
type input "14.61"
click at [253, 125] on span "Select option" at bounding box center [230, 122] width 173 height 9
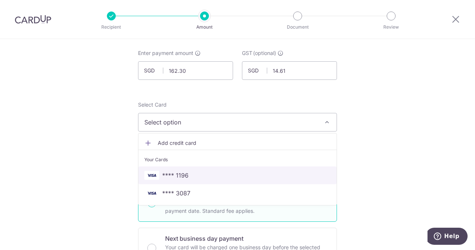
click at [178, 174] on span "**** 1196" at bounding box center [175, 175] width 26 height 9
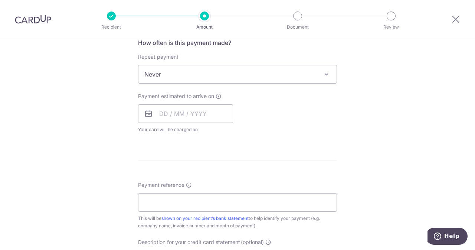
scroll to position [293, 0]
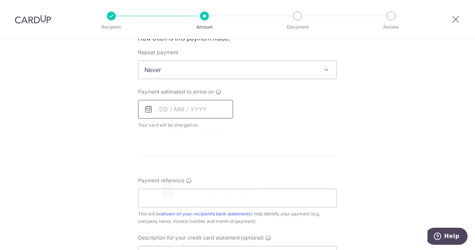
click at [185, 114] on input "text" at bounding box center [185, 109] width 95 height 19
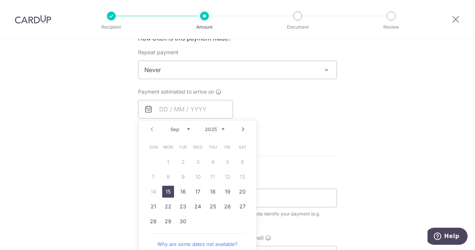
click at [167, 186] on link "15" at bounding box center [168, 192] width 12 height 12
type input "15/09/2025"
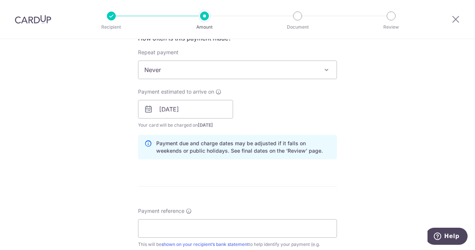
scroll to position [372, 0]
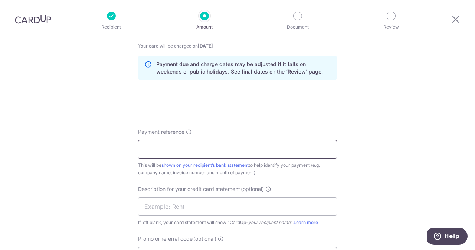
click at [265, 146] on input "Payment reference" at bounding box center [237, 149] width 199 height 19
drag, startPoint x: 197, startPoint y: 146, endPoint x: 176, endPoint y: 148, distance: 20.9
click at [176, 148] on input "ELIJAHPIES 101518" at bounding box center [237, 149] width 199 height 19
type input "ELIJAHPIES 101518"
click at [173, 203] on input "text" at bounding box center [237, 206] width 199 height 19
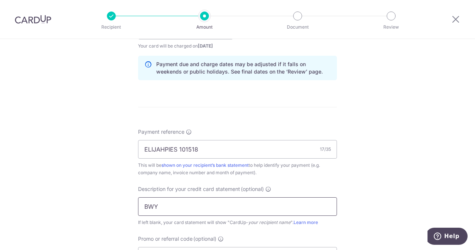
paste input "101518"
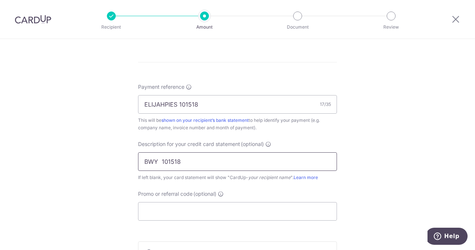
scroll to position [420, 0]
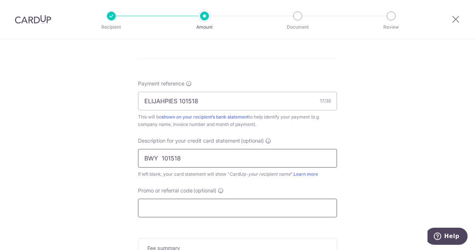
type input "BWY 101518"
click at [172, 212] on input "Promo or referral code (optional)" at bounding box center [237, 208] width 199 height 19
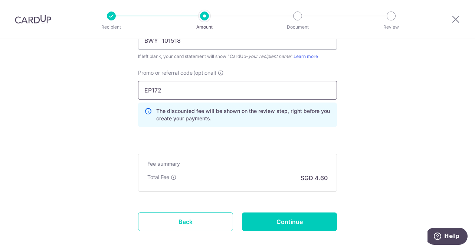
scroll to position [561, 0]
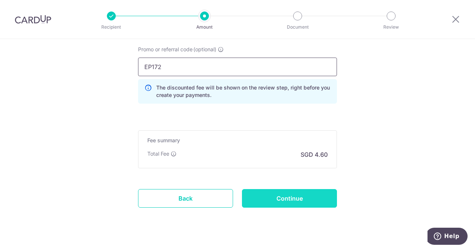
type input "EP172"
click at [303, 194] on input "Continue" at bounding box center [289, 198] width 95 height 19
type input "Create Schedule"
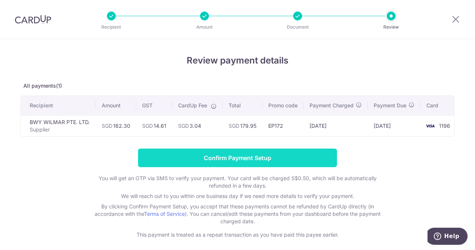
click at [266, 163] on input "Confirm Payment Setup" at bounding box center [237, 158] width 199 height 19
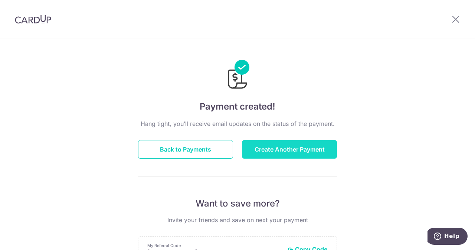
click at [270, 151] on button "Create Another Payment" at bounding box center [289, 149] width 95 height 19
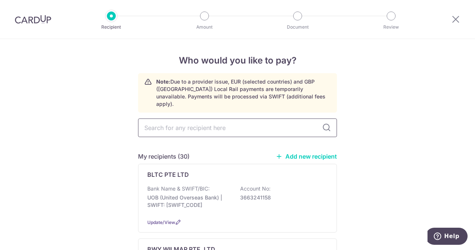
click at [196, 118] on input "text" at bounding box center [237, 127] width 199 height 19
type input "GLI"
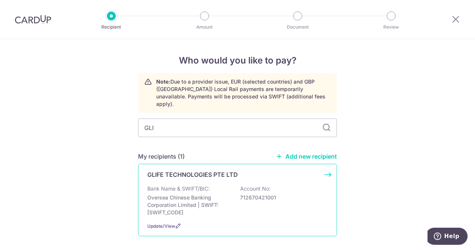
click at [204, 172] on div "GLIFE TECHNOLOGIES PTE LTD Bank Name & SWIFT/BIC: Oversea Chinese Banking Corpo…" at bounding box center [237, 200] width 199 height 72
